Goal: Complete application form

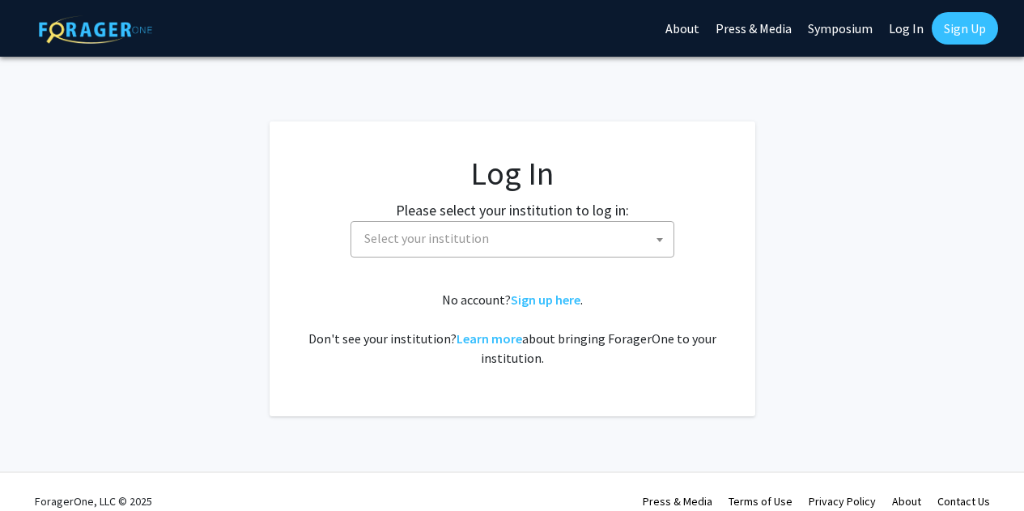
select select
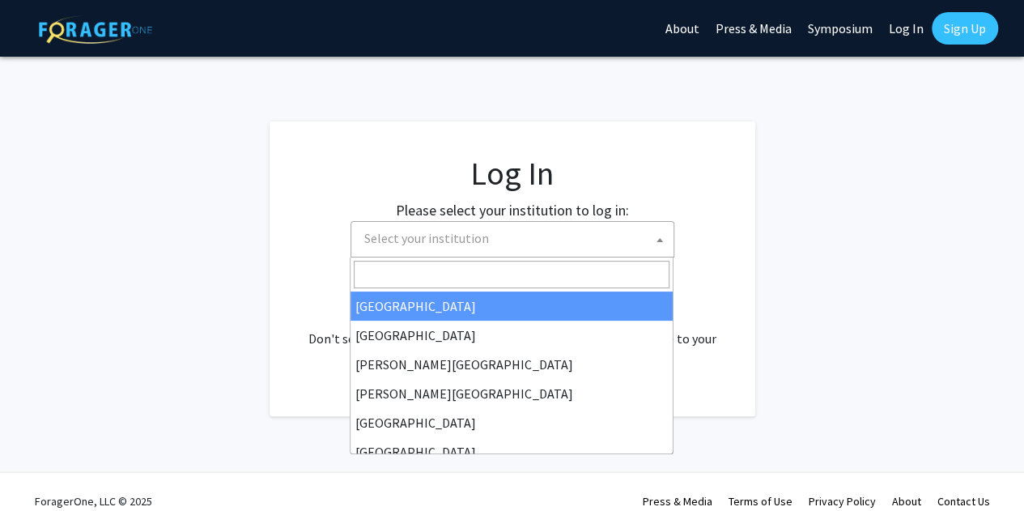
click at [578, 244] on span "Select your institution" at bounding box center [516, 238] width 316 height 33
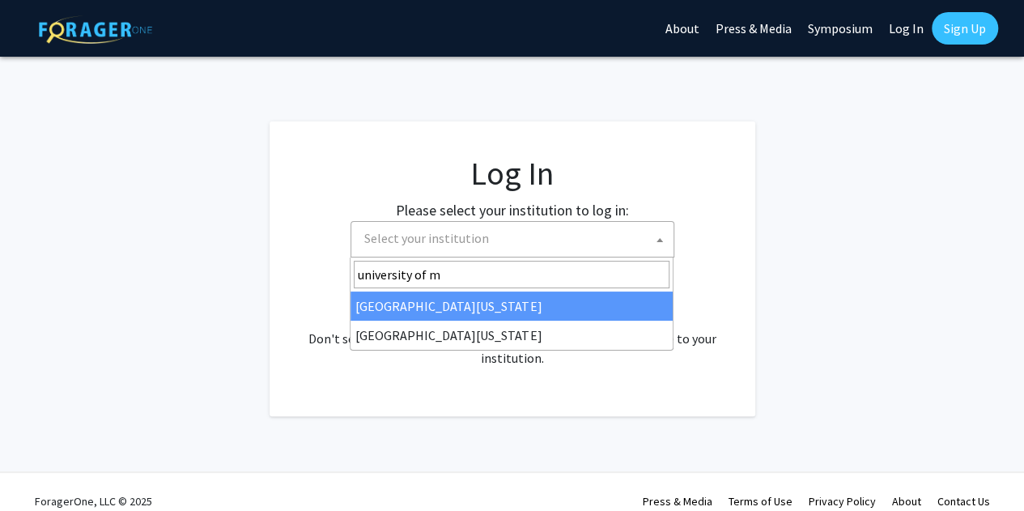
type input "university of m"
select select "31"
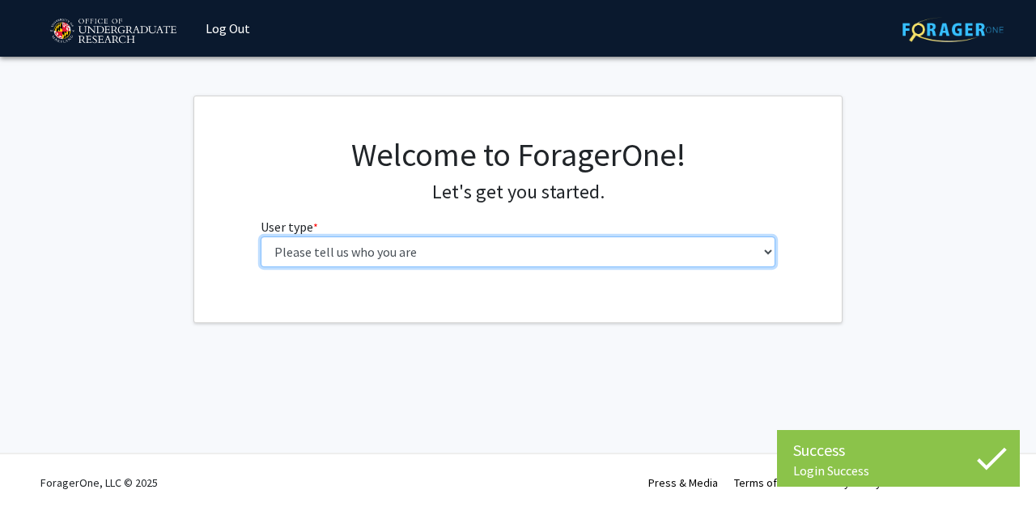
click at [564, 242] on select "Please tell us who you are Undergraduate Student Master's Student Doctoral Cand…" at bounding box center [519, 251] width 516 height 31
select select "1: undergrad"
click at [261, 236] on select "Please tell us who you are Undergraduate Student Master's Student Doctoral Cand…" at bounding box center [519, 251] width 516 height 31
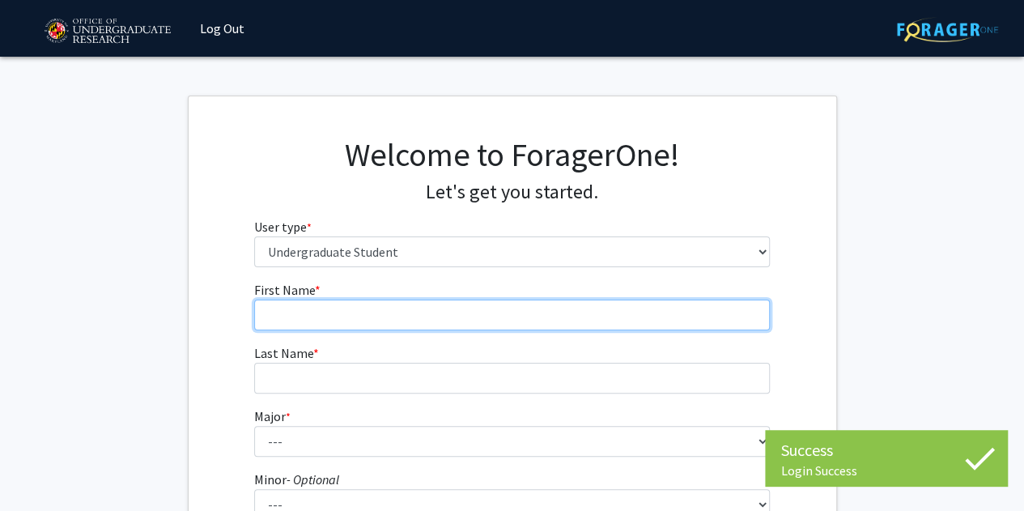
click at [477, 316] on input "First Name * required" at bounding box center [512, 314] width 516 height 31
type input "[PERSON_NAME]"
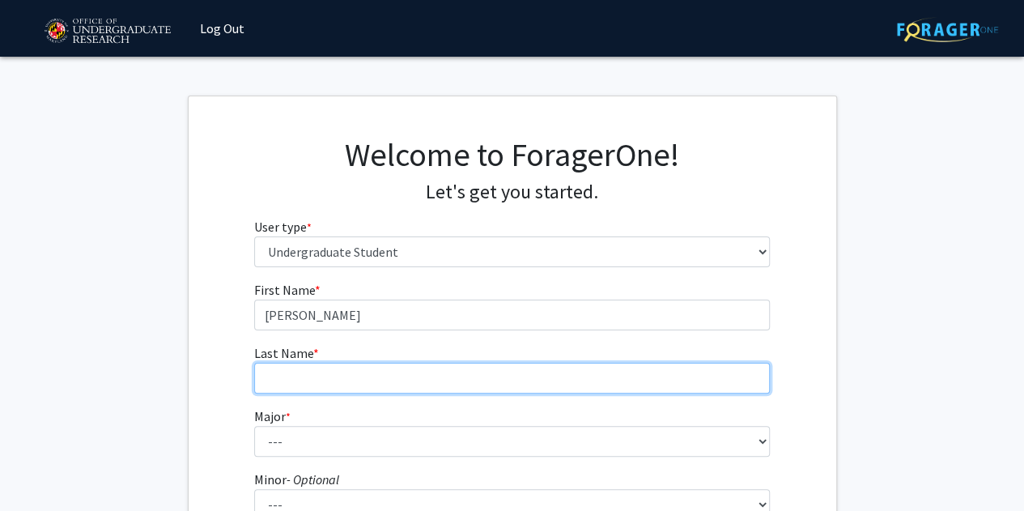
click at [411, 365] on input "Last Name * required" at bounding box center [512, 378] width 516 height 31
type input "Vu"
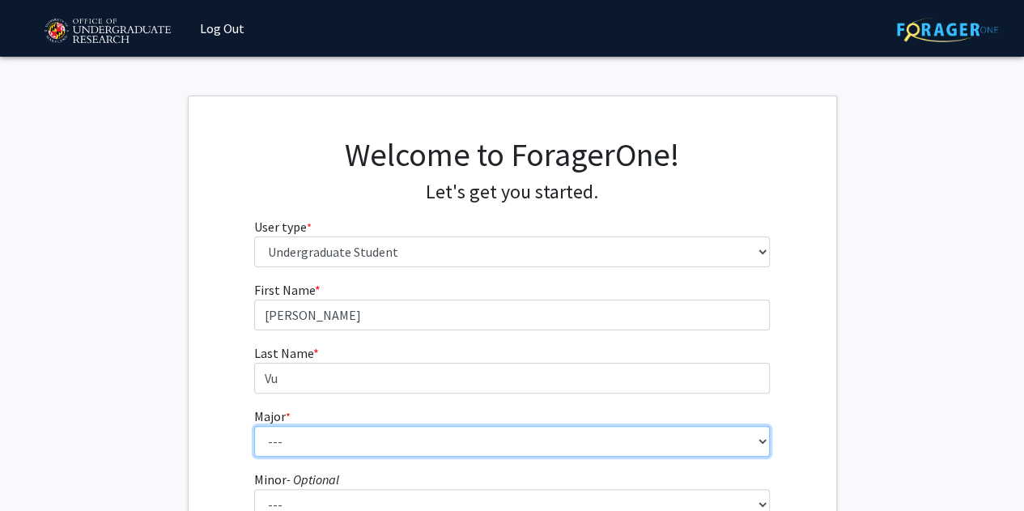
click at [342, 439] on select "--- Accounting Aerospace Engineering African American and Africana Studies Agri…" at bounding box center [512, 441] width 516 height 31
select select "17: 2318"
click at [254, 426] on select "--- Accounting Aerospace Engineering African American and Africana Studies Agri…" at bounding box center [512, 441] width 516 height 31
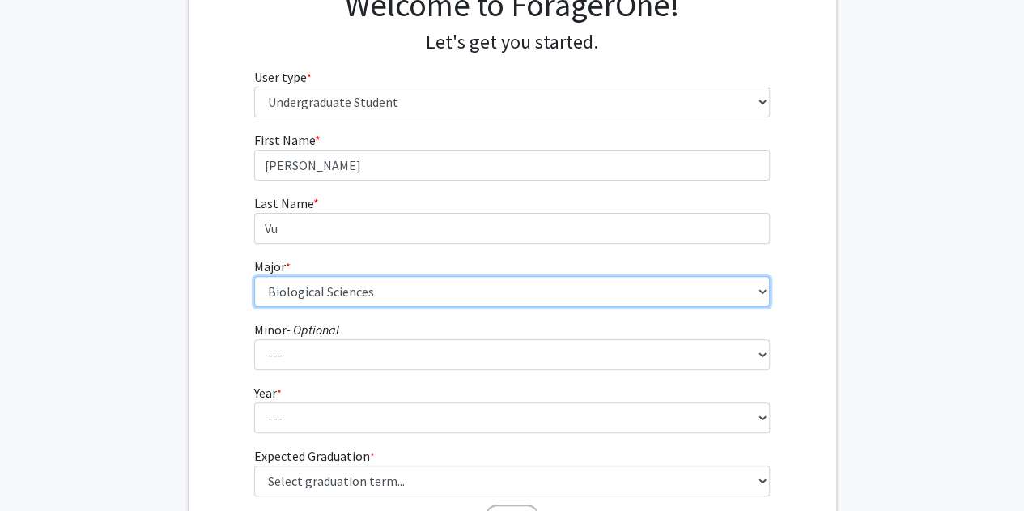
scroll to position [151, 0]
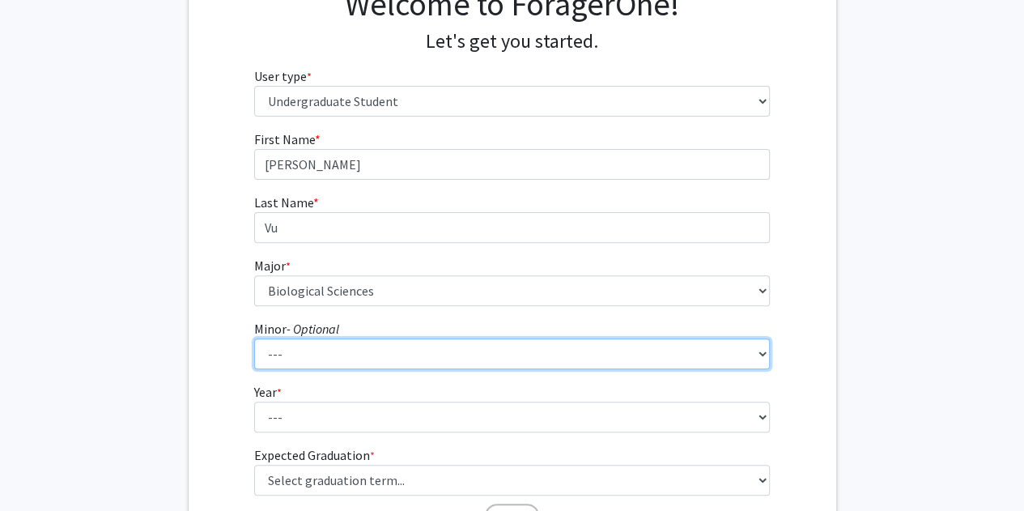
click at [400, 344] on select "--- Actuarial Mathematics Advanced Cybersecurity Experience for Students Africa…" at bounding box center [512, 353] width 516 height 31
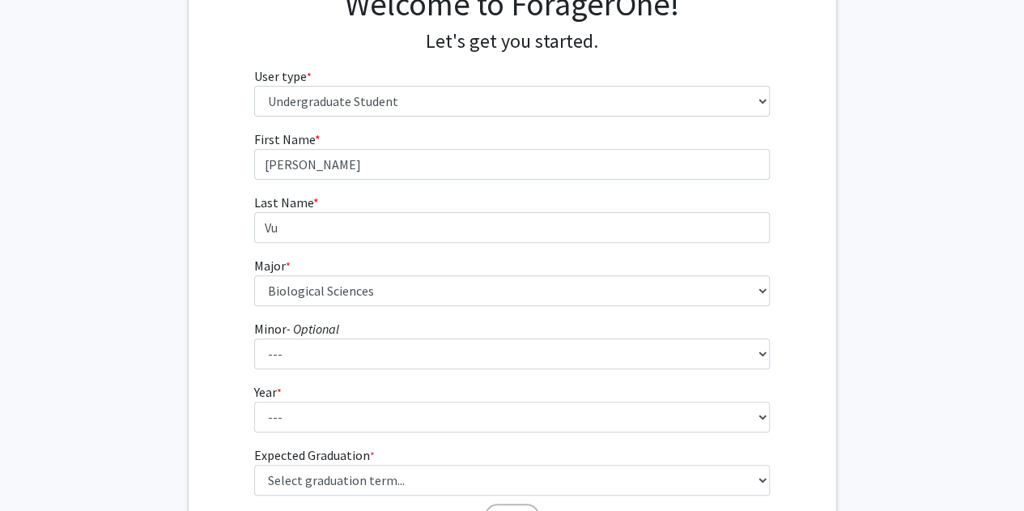
click at [225, 342] on div "First Name * required Noah Last Name * required Vu Major * required --- Account…" at bounding box center [512, 332] width 647 height 406
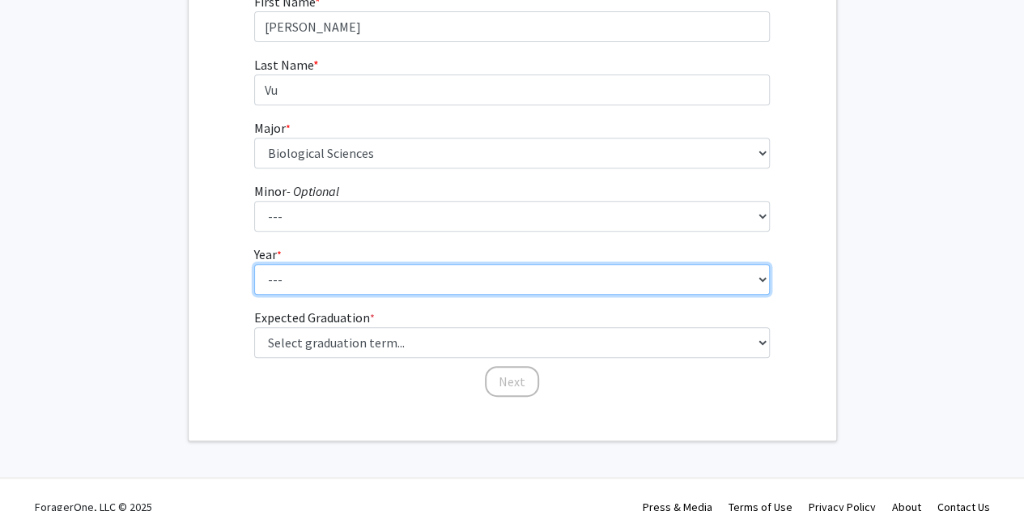
click at [325, 267] on select "--- First-year Sophomore Junior Senior Postbaccalaureate Certificate" at bounding box center [512, 279] width 516 height 31
select select "1: first-year"
click at [254, 264] on select "--- First-year Sophomore Junior Senior Postbaccalaureate Certificate" at bounding box center [512, 279] width 516 height 31
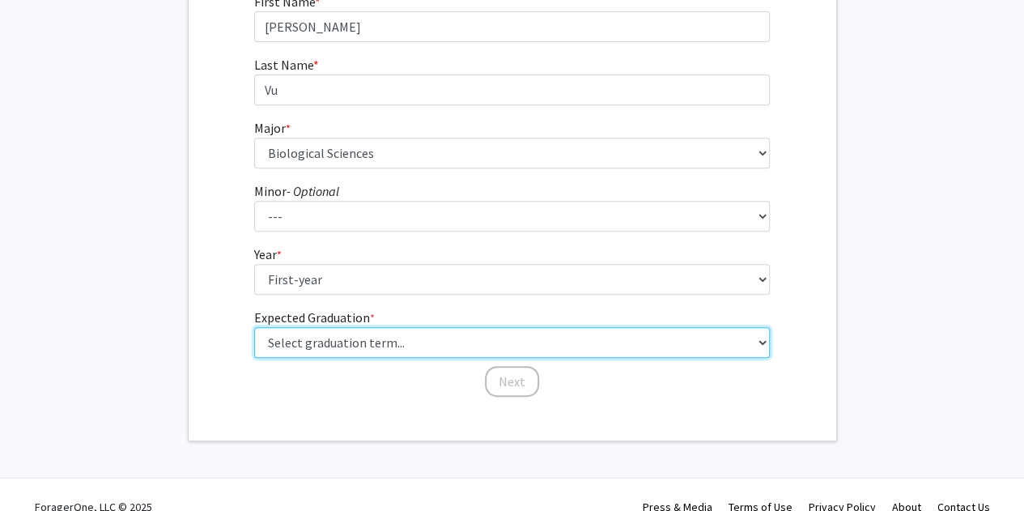
click at [335, 349] on select "Select graduation term... Spring 2025 Summer 2025 Fall 2025 Winter 2025 Spring …" at bounding box center [512, 342] width 516 height 31
select select "17: spring_2029"
click at [254, 327] on select "Select graduation term... Spring 2025 Summer 2025 Fall 2025 Winter 2025 Spring …" at bounding box center [512, 342] width 516 height 31
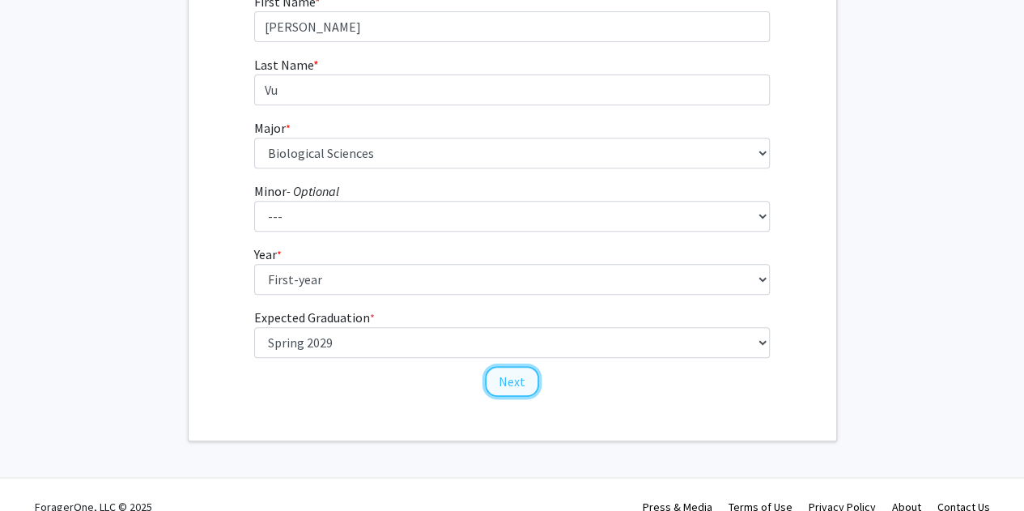
click at [515, 380] on button "Next" at bounding box center [512, 381] width 54 height 31
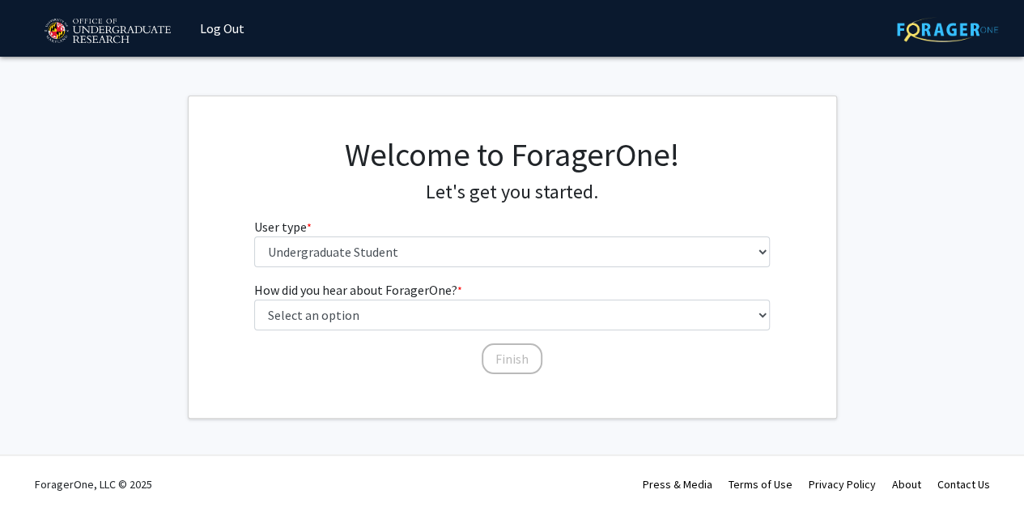
scroll to position [0, 0]
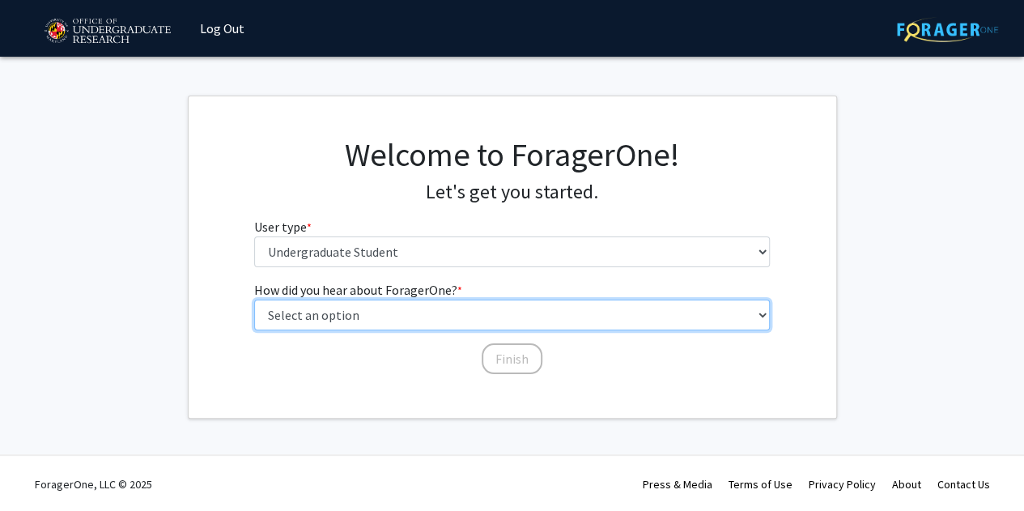
click at [439, 315] on select "Select an option Peer/student recommendation Faculty/staff recommendation Unive…" at bounding box center [512, 314] width 516 height 31
select select "3: university_website"
click at [254, 299] on select "Select an option Peer/student recommendation Faculty/staff recommendation Unive…" at bounding box center [512, 314] width 516 height 31
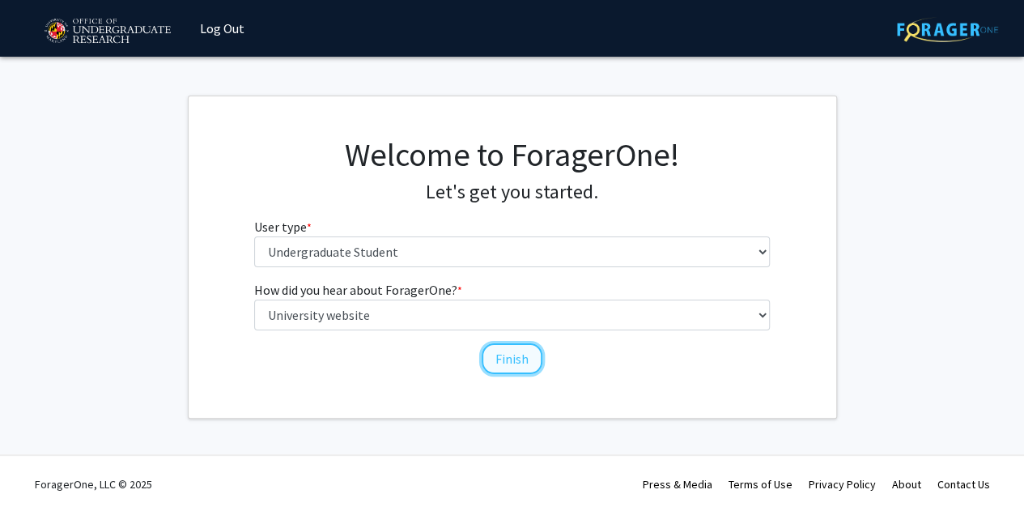
click at [510, 357] on button "Finish" at bounding box center [512, 358] width 61 height 31
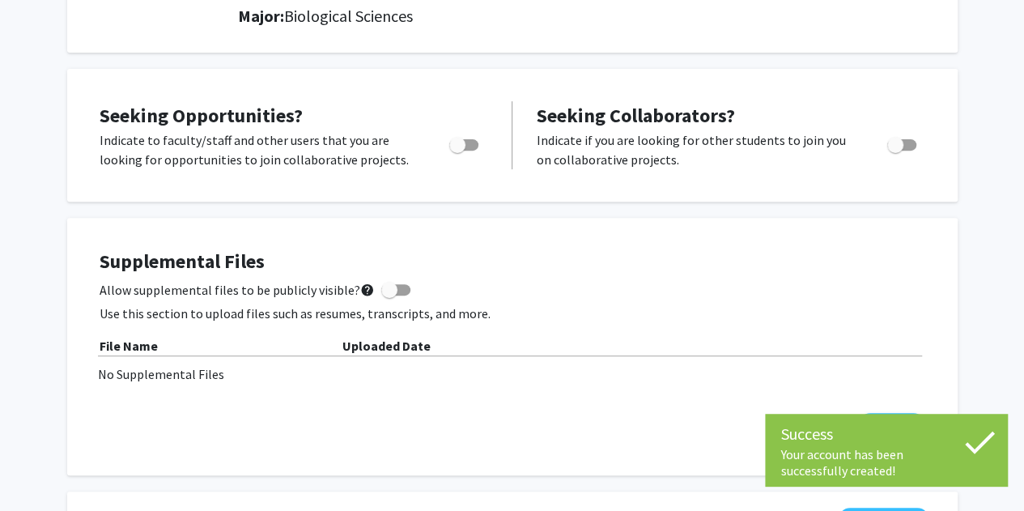
scroll to position [236, 0]
click at [462, 149] on span "Toggle" at bounding box center [457, 144] width 16 height 16
click at [457, 150] on input "Are you actively seeking opportunities?" at bounding box center [456, 150] width 1 height 1
checkbox input "true"
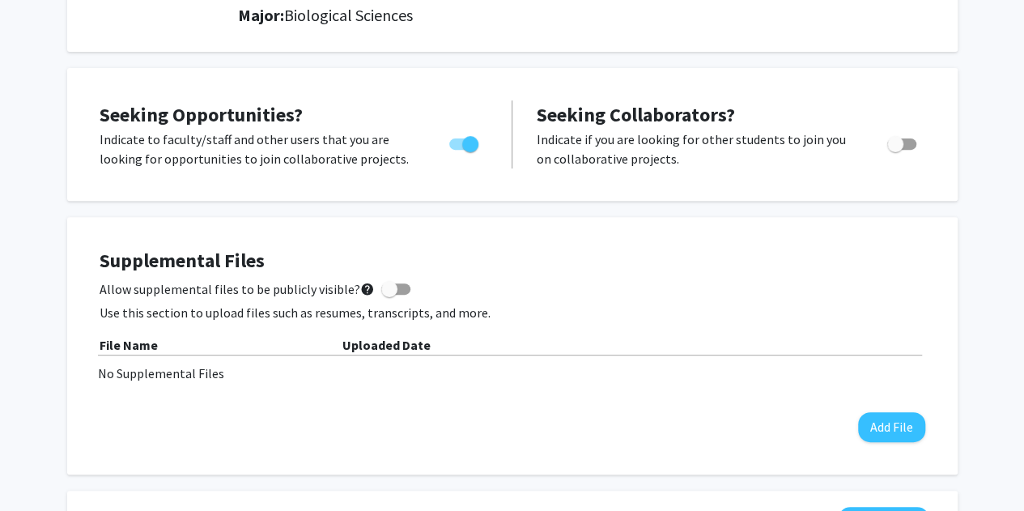
scroll to position [0, 0]
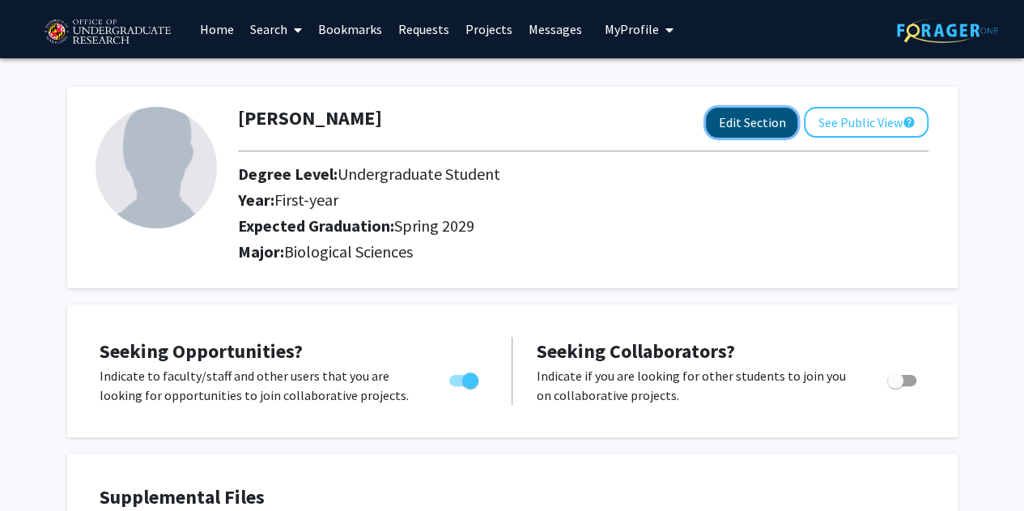
click at [774, 133] on button "Edit Section" at bounding box center [751, 123] width 91 height 30
select select "first-year"
select select "45: spring_2029"
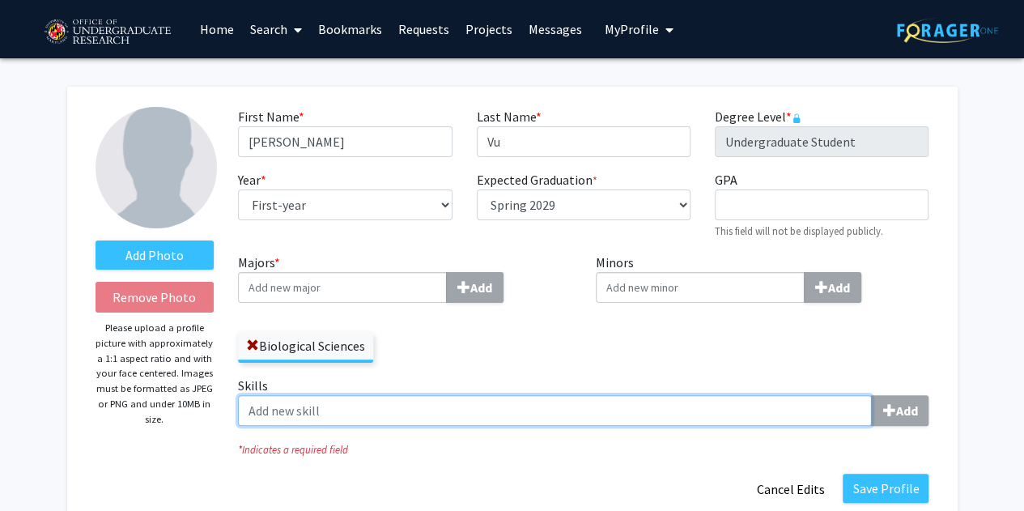
click at [557, 419] on input "Skills Add" at bounding box center [555, 410] width 634 height 31
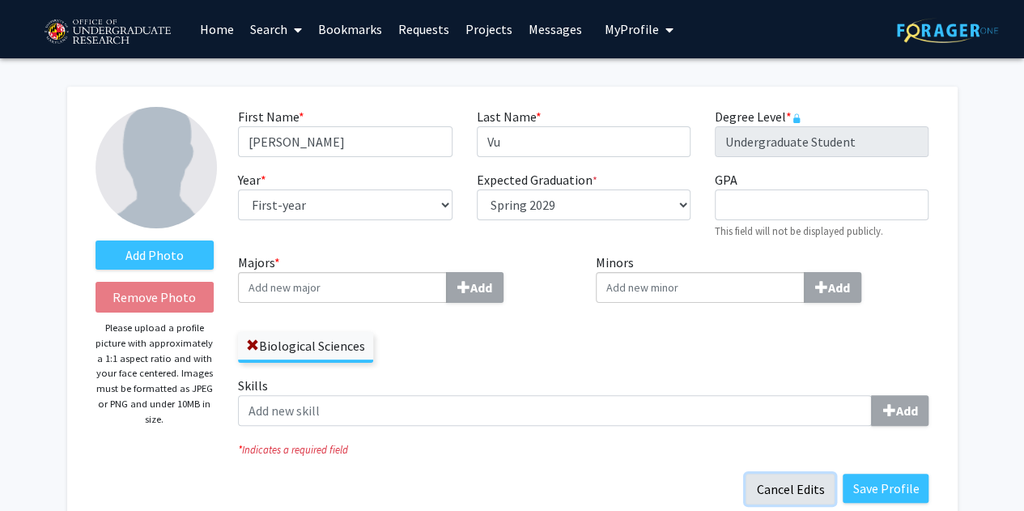
click at [779, 486] on button "Cancel Edits" at bounding box center [789, 488] width 89 height 31
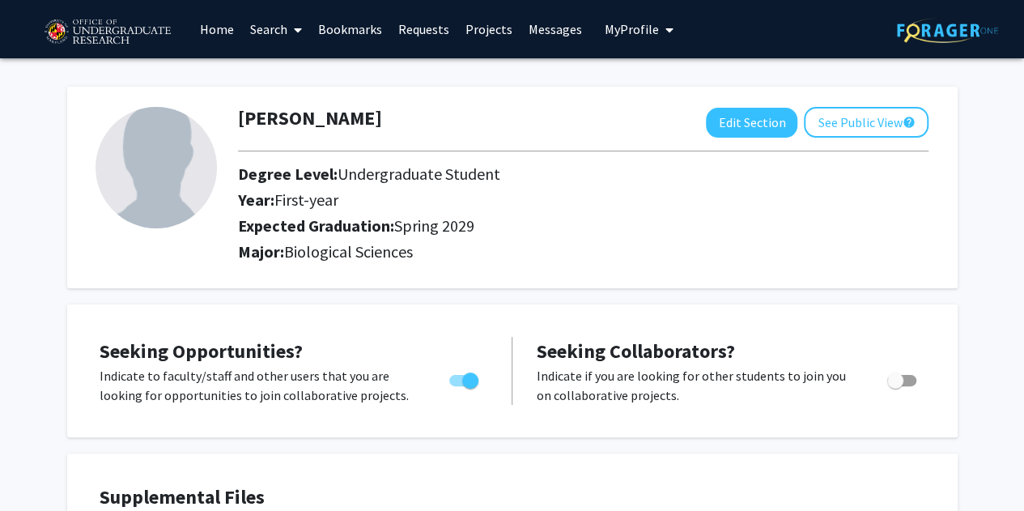
click at [223, 28] on link "Home" at bounding box center [217, 29] width 50 height 57
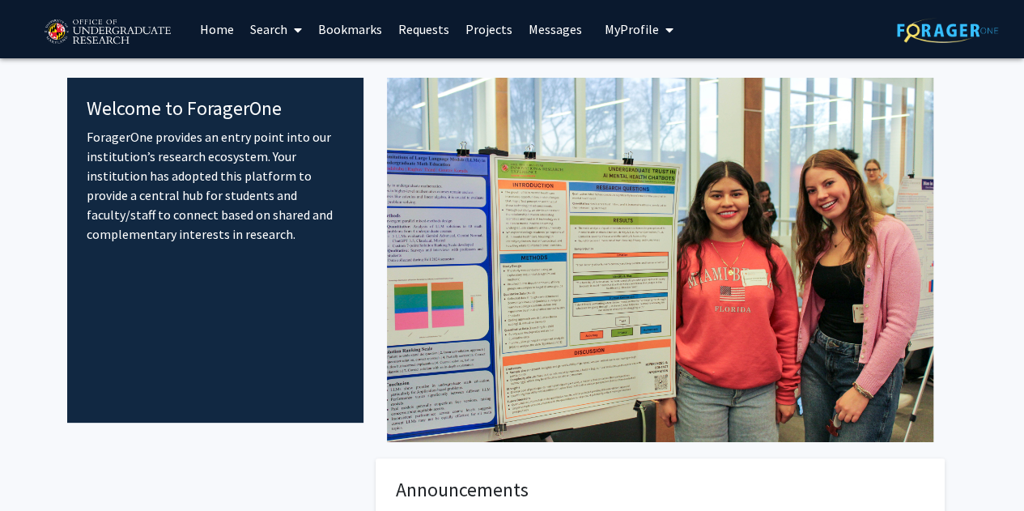
click at [276, 28] on link "Search" at bounding box center [276, 29] width 68 height 57
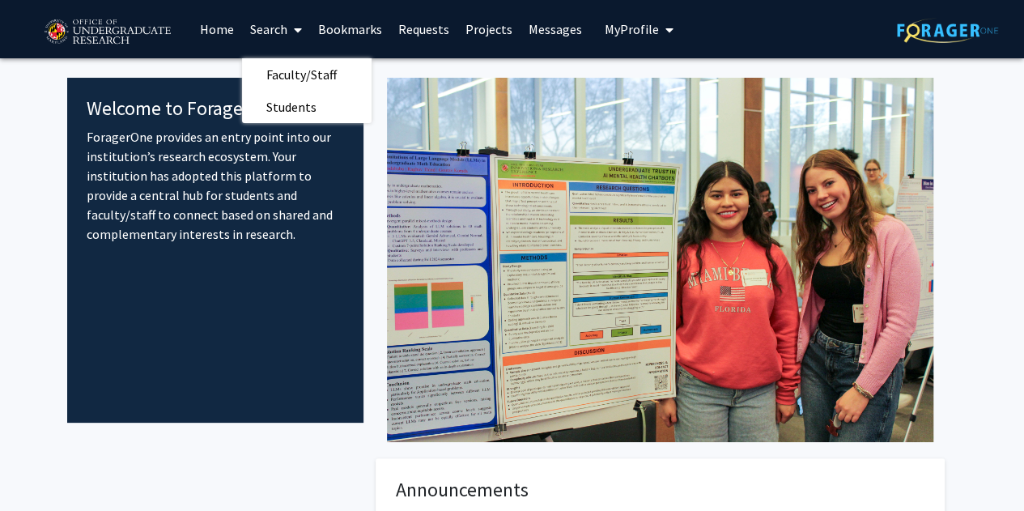
click at [483, 32] on link "Projects" at bounding box center [488, 29] width 63 height 57
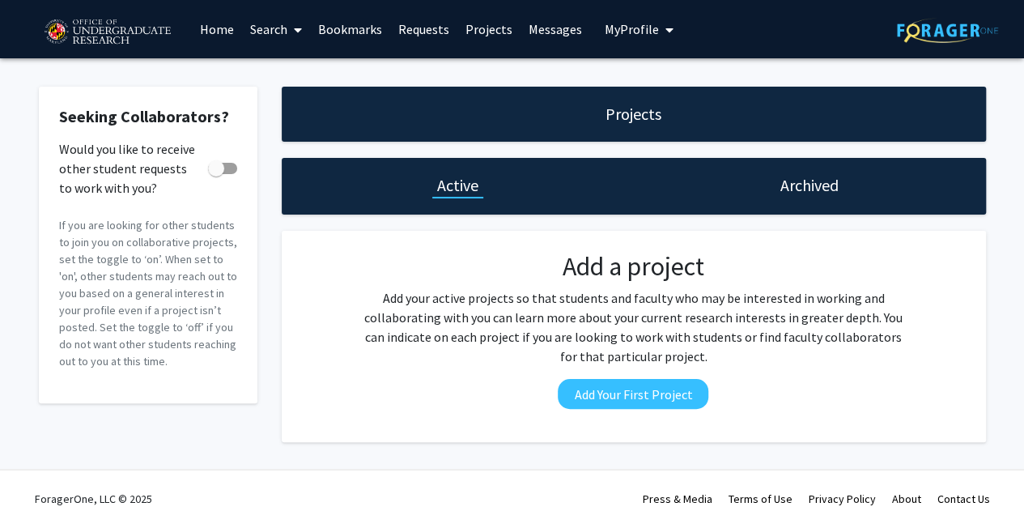
click at [585, 38] on div "Skip navigation Home Search Bookmarks Requests Projects Messages My Profile Noa…" at bounding box center [358, 29] width 639 height 58
click at [570, 33] on link "Messages" at bounding box center [555, 29] width 70 height 57
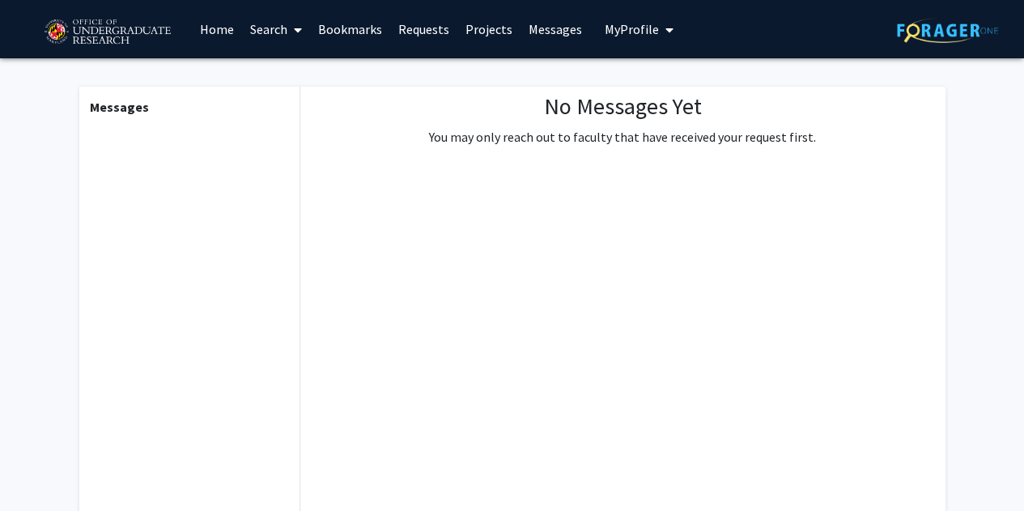
click at [504, 26] on link "Projects" at bounding box center [488, 29] width 63 height 57
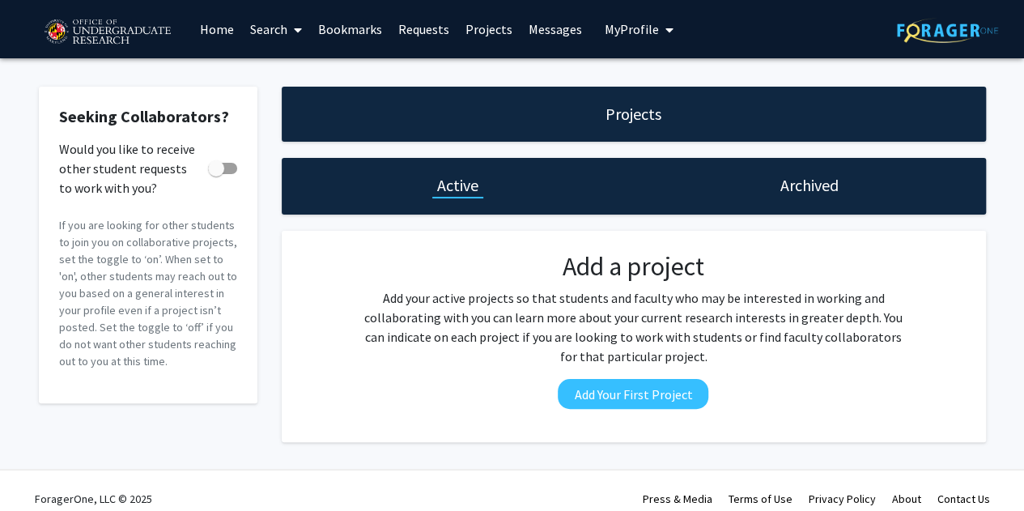
click at [414, 27] on link "Requests" at bounding box center [423, 29] width 67 height 57
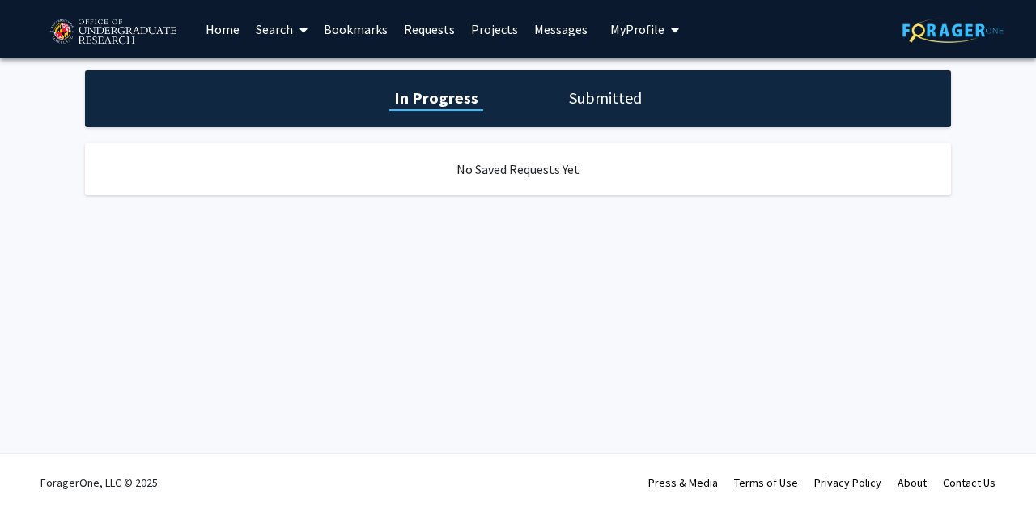
click at [367, 24] on link "Bookmarks" at bounding box center [356, 29] width 80 height 57
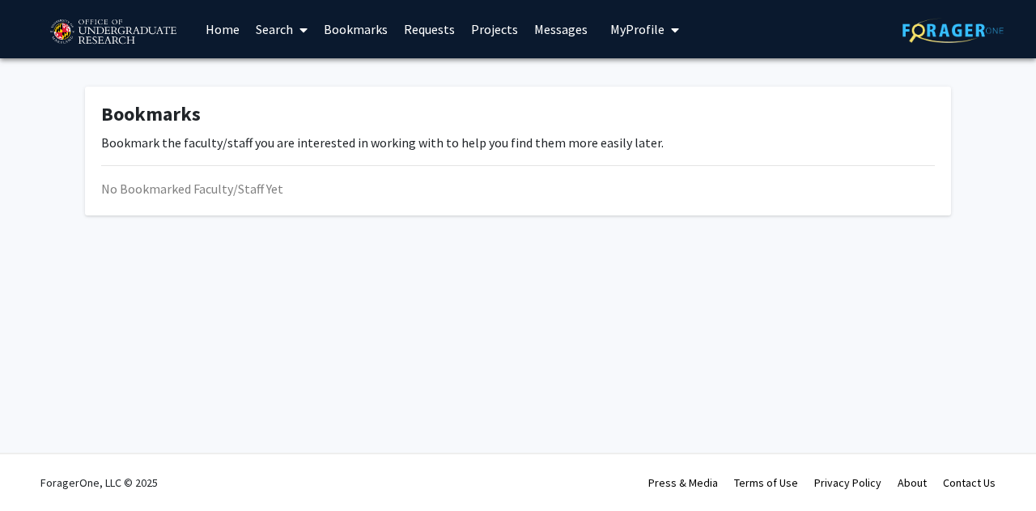
click at [296, 28] on span at bounding box center [300, 30] width 15 height 57
click at [234, 30] on link "Home" at bounding box center [222, 29] width 50 height 57
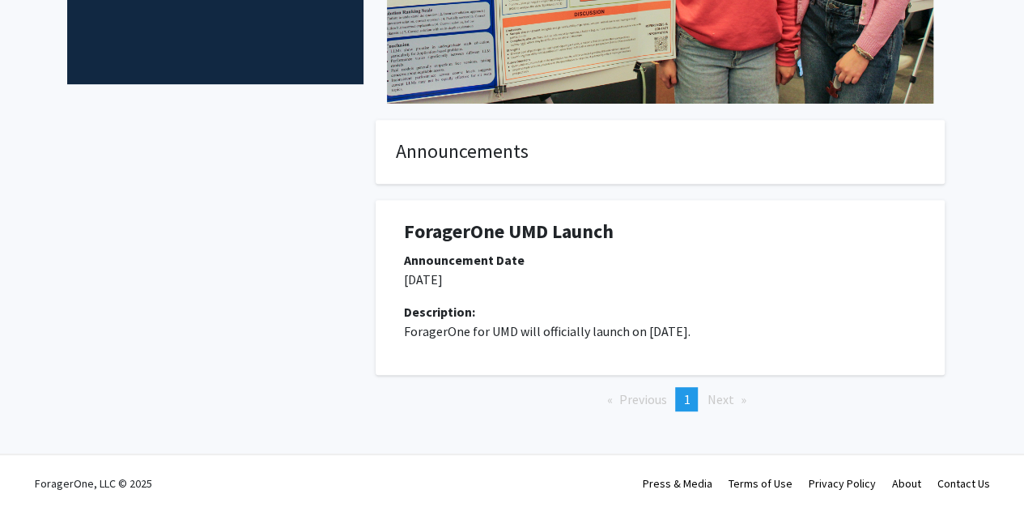
scroll to position [266, 0]
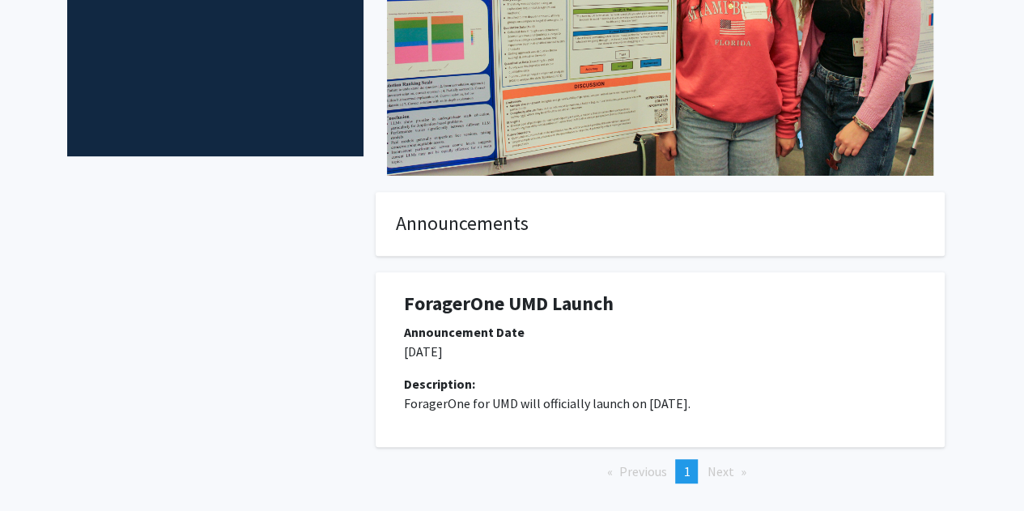
click at [535, 397] on p "ForagerOne for UMD will officially launch on February 14, 2025." at bounding box center [660, 402] width 512 height 19
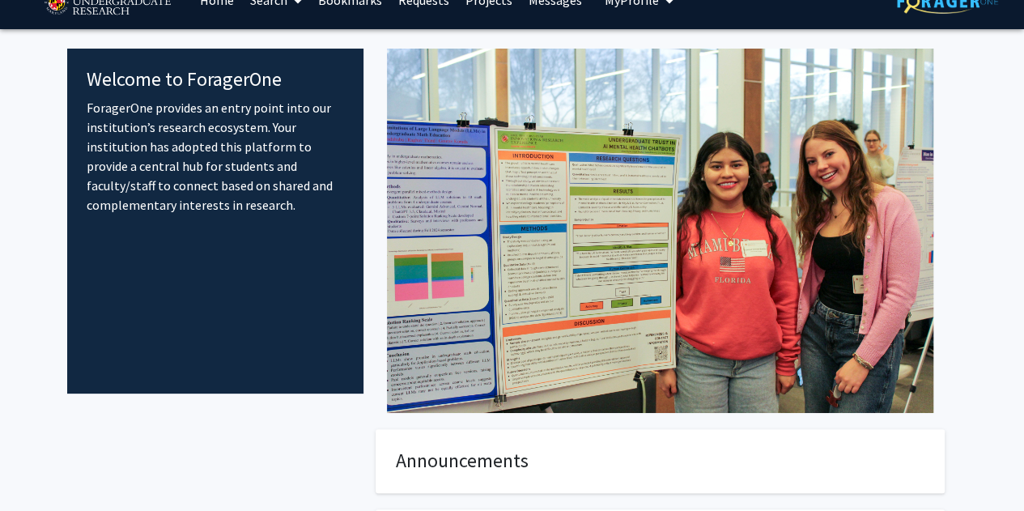
scroll to position [23, 0]
